Goal: Transaction & Acquisition: Purchase product/service

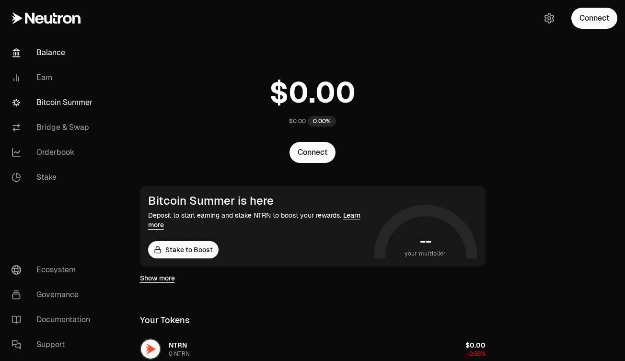
click at [67, 99] on link "Bitcoin Summer" at bounding box center [54, 102] width 100 height 25
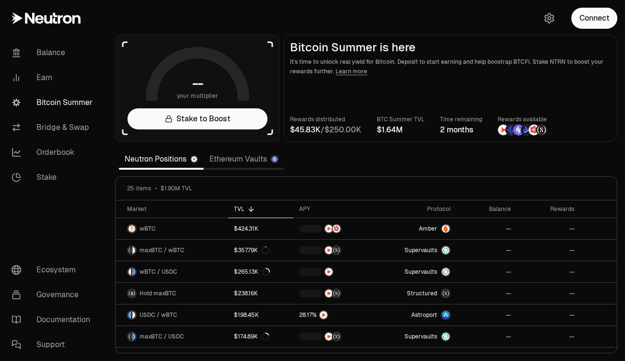
click at [217, 161] on link "Ethereum Vaults" at bounding box center [244, 159] width 81 height 19
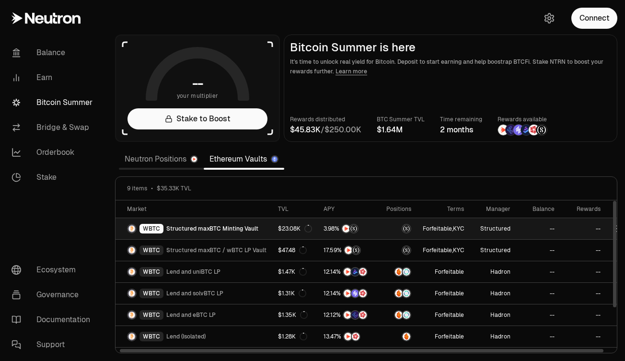
click at [257, 230] on link "WBTC Structured maxBTC Minting Vault" at bounding box center [193, 228] width 157 height 21
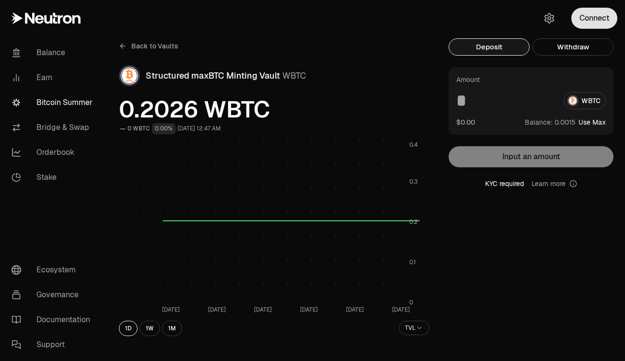
click at [589, 17] on button "Connect" at bounding box center [594, 18] width 46 height 21
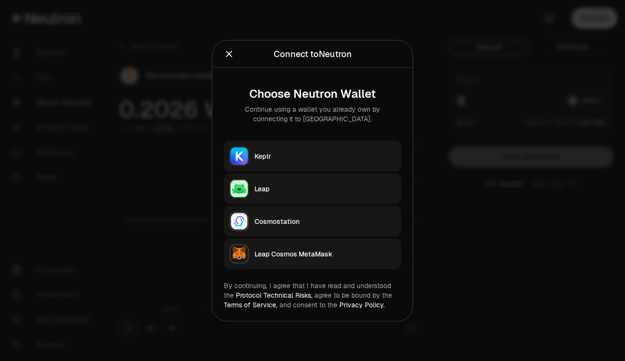
click at [227, 51] on icon "Close" at bounding box center [229, 54] width 6 height 6
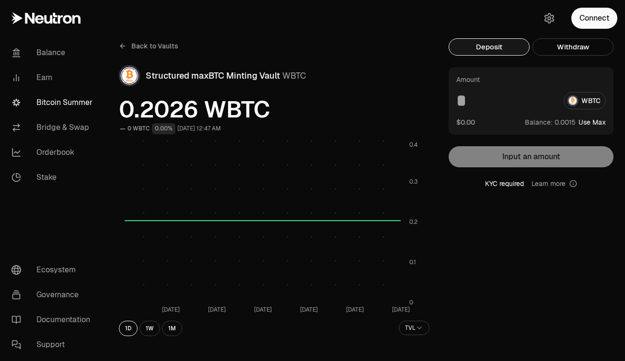
click at [545, 161] on div "Amount WBTC $0.00 Balance: Use Max Input an amount KYC required Learn more" at bounding box center [531, 127] width 165 height 121
click at [586, 17] on button "Connect" at bounding box center [594, 18] width 46 height 21
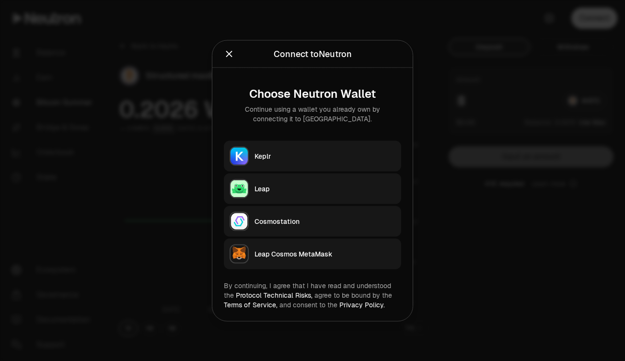
click at [227, 56] on icon "Close" at bounding box center [229, 53] width 11 height 11
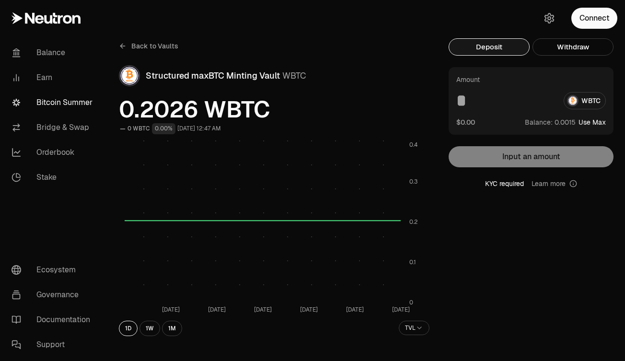
click at [62, 107] on link "Bitcoin Summer" at bounding box center [54, 102] width 100 height 25
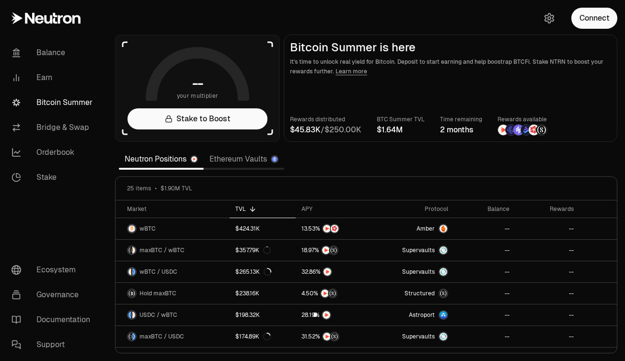
click at [232, 158] on link "Ethereum Vaults" at bounding box center [244, 159] width 81 height 19
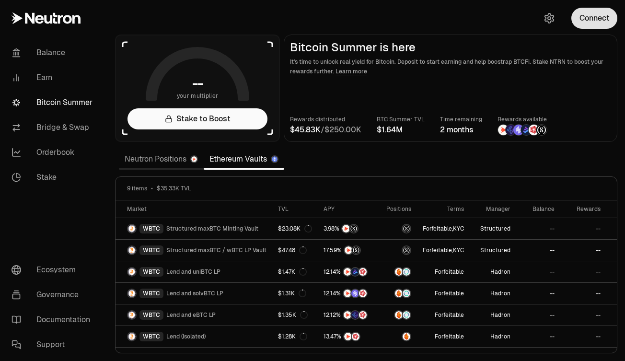
click at [613, 12] on button "Connect" at bounding box center [594, 18] width 46 height 21
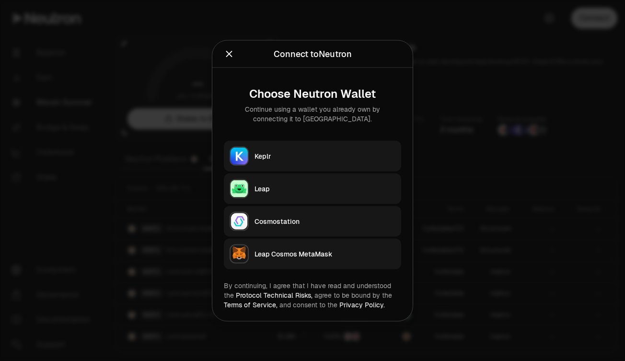
click at [231, 56] on icon "Close" at bounding box center [229, 54] width 6 height 6
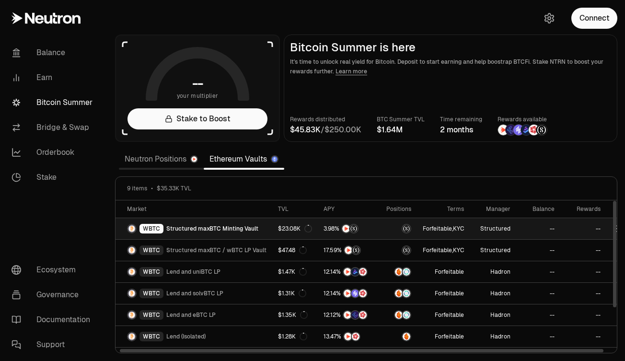
click at [219, 225] on span "Structured maxBTC Minting Vault" at bounding box center [212, 229] width 92 height 8
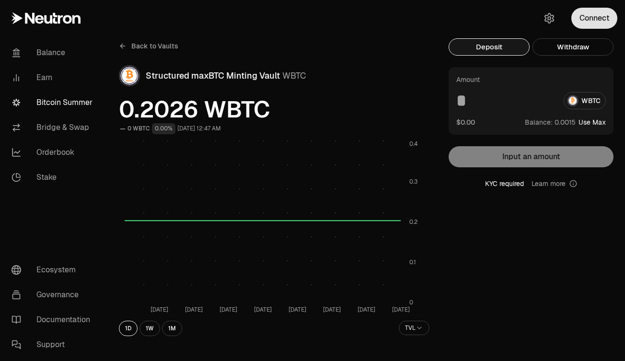
click at [603, 16] on button "Connect" at bounding box center [594, 18] width 46 height 21
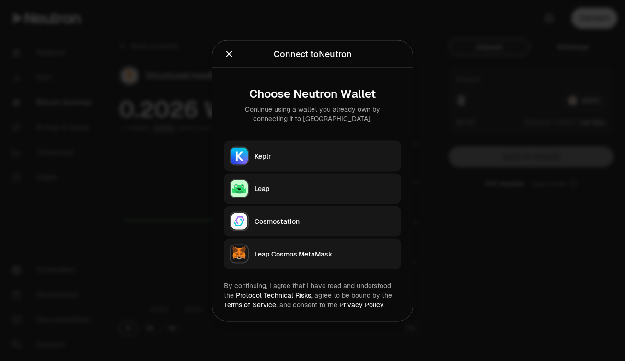
click at [277, 152] on div "Keplr" at bounding box center [324, 156] width 141 height 10
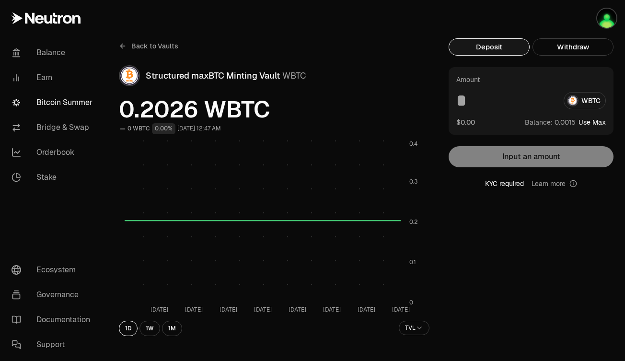
click at [531, 164] on div "Amount WBTC $0.00 Balance: Use Max Input an amount KYC required Learn more" at bounding box center [531, 127] width 165 height 121
click at [508, 184] on div "KYC required Learn more" at bounding box center [531, 184] width 165 height 10
click at [501, 46] on button "Deposit" at bounding box center [489, 46] width 81 height 17
click at [608, 12] on img "button" at bounding box center [606, 18] width 19 height 19
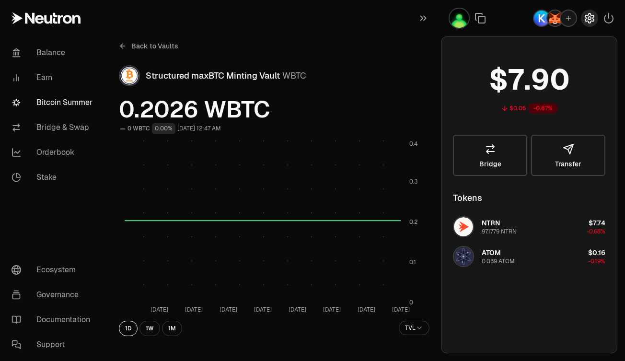
click at [589, 17] on icon "button" at bounding box center [589, 18] width 4 height 4
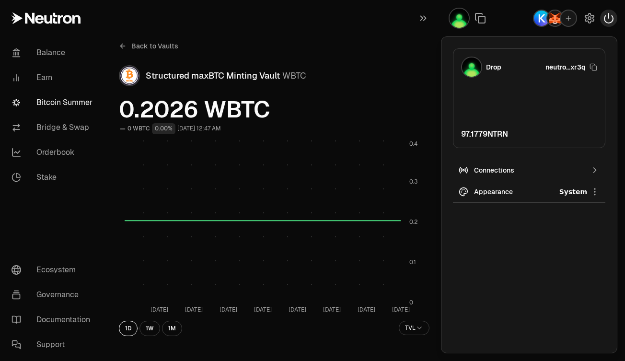
click at [605, 20] on icon "button" at bounding box center [608, 18] width 9 height 10
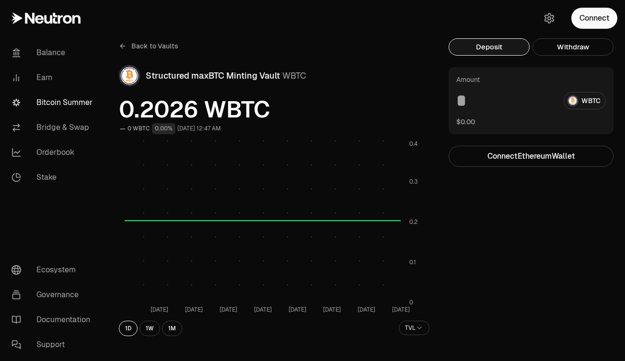
click at [40, 16] on icon at bounding box center [39, 19] width 9 height 9
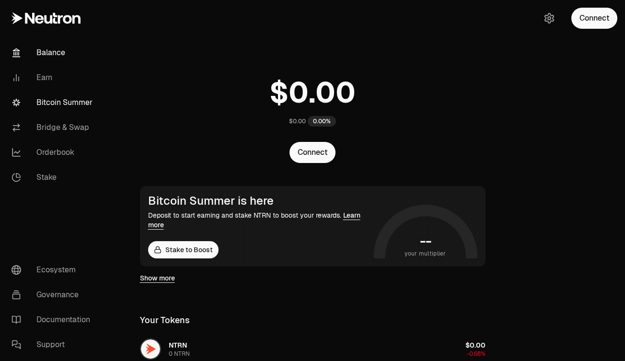
click at [77, 102] on link "Bitcoin Summer" at bounding box center [54, 102] width 100 height 25
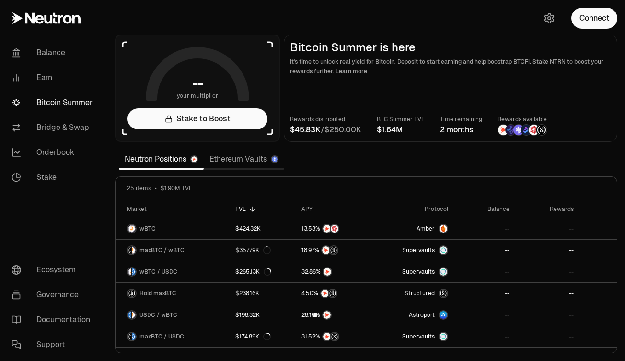
click at [231, 163] on link "Ethereum Vaults" at bounding box center [244, 159] width 81 height 19
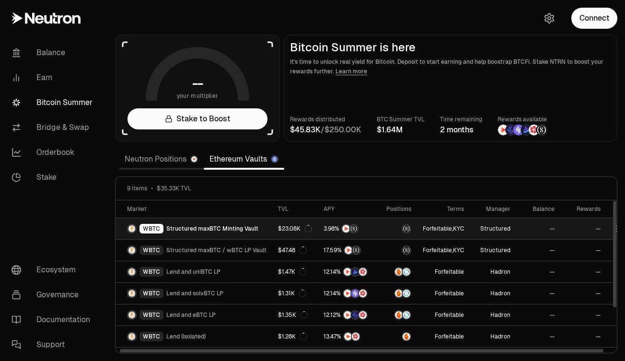
click at [219, 230] on span "Structured maxBTC Minting Vault" at bounding box center [212, 229] width 92 height 8
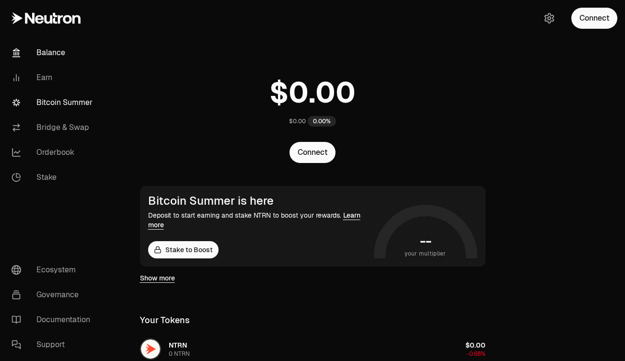
click at [52, 98] on link "Bitcoin Summer" at bounding box center [54, 102] width 100 height 25
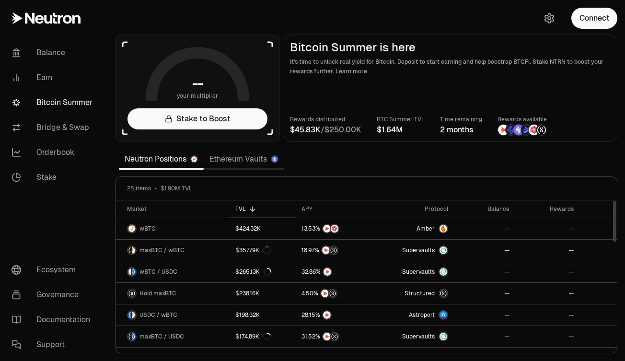
click at [241, 160] on link "Ethereum Vaults" at bounding box center [244, 159] width 81 height 19
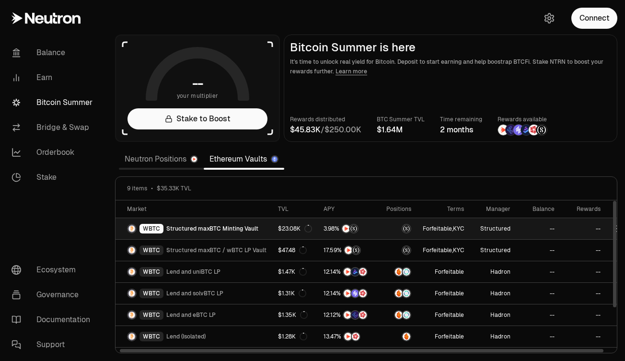
click at [207, 232] on span "Structured maxBTC Minting Vault" at bounding box center [212, 229] width 92 height 8
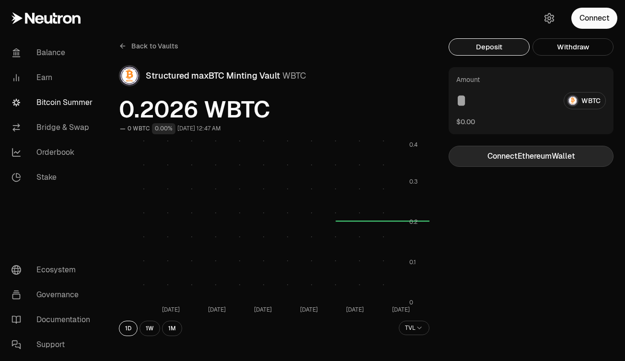
click at [535, 152] on button "Connect Ethereum Wallet" at bounding box center [531, 156] width 165 height 21
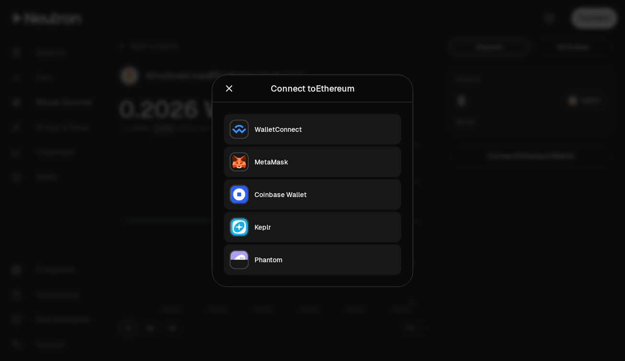
click at [304, 159] on div "MetaMask" at bounding box center [324, 162] width 141 height 10
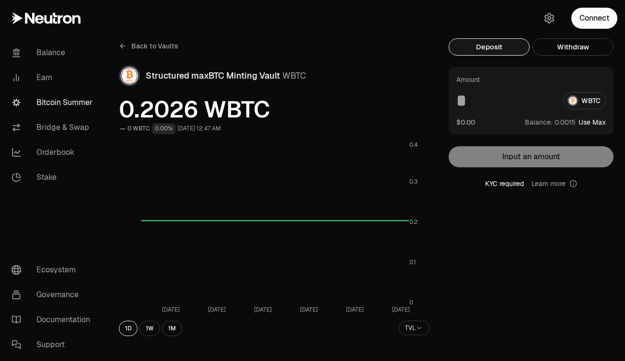
click at [593, 122] on button "Use Max" at bounding box center [591, 122] width 27 height 10
type input "*******"
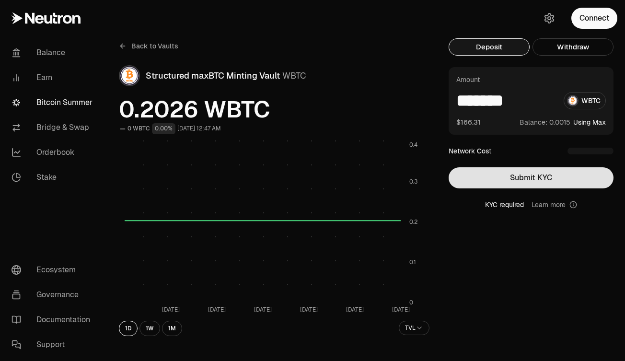
click at [545, 174] on button "Submit KYC" at bounding box center [531, 177] width 165 height 21
click at [559, 180] on button "Submit KYC" at bounding box center [531, 177] width 165 height 21
